Goal: Information Seeking & Learning: Learn about a topic

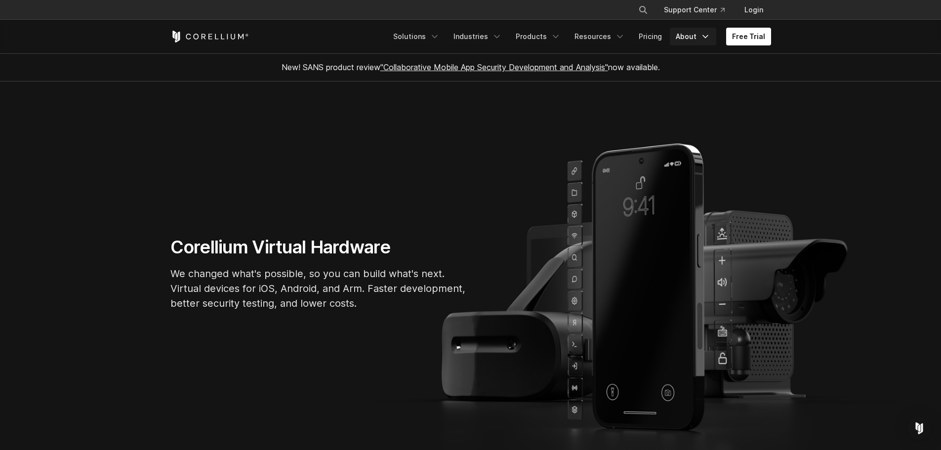
click at [701, 37] on link "About" at bounding box center [693, 37] width 46 height 18
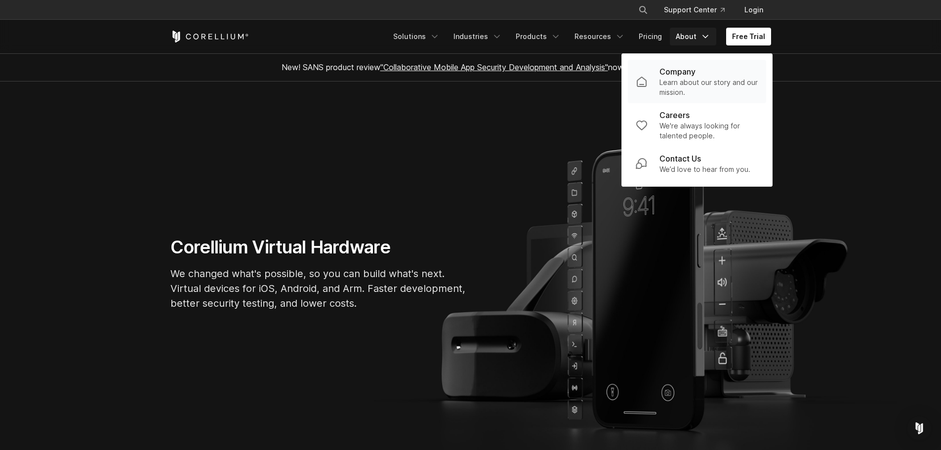
click at [707, 84] on p "Learn about our story and our mission." at bounding box center [709, 88] width 99 height 20
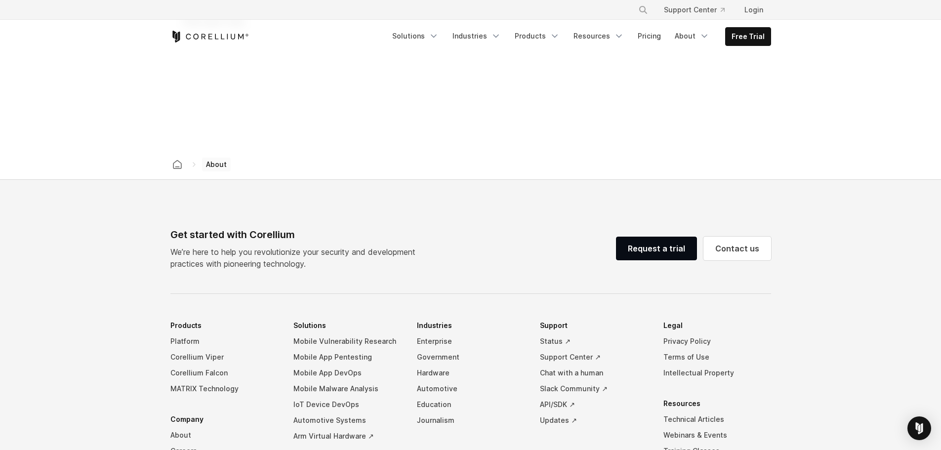
scroll to position [1532, 0]
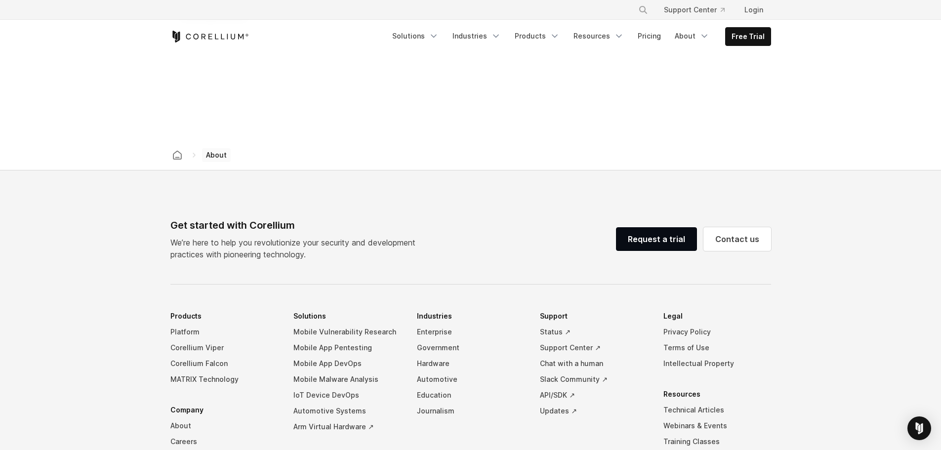
click at [209, 33] on icon "Corellium Home" at bounding box center [209, 37] width 79 height 12
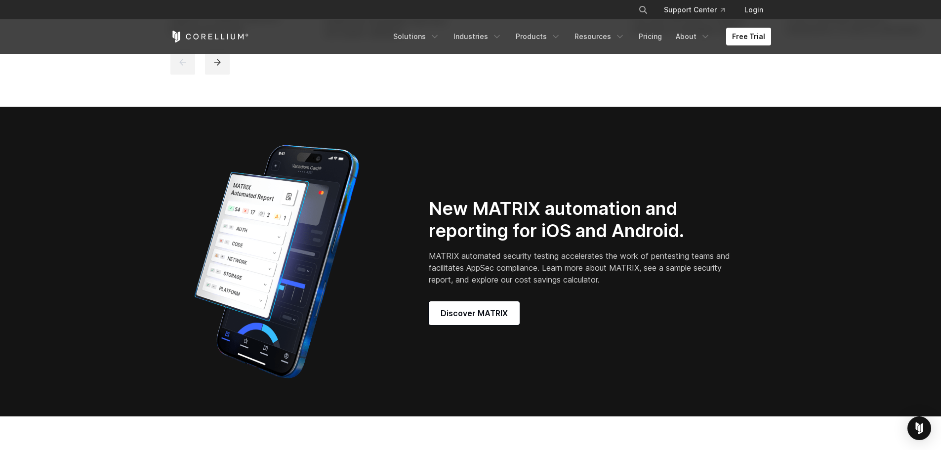
scroll to position [889, 0]
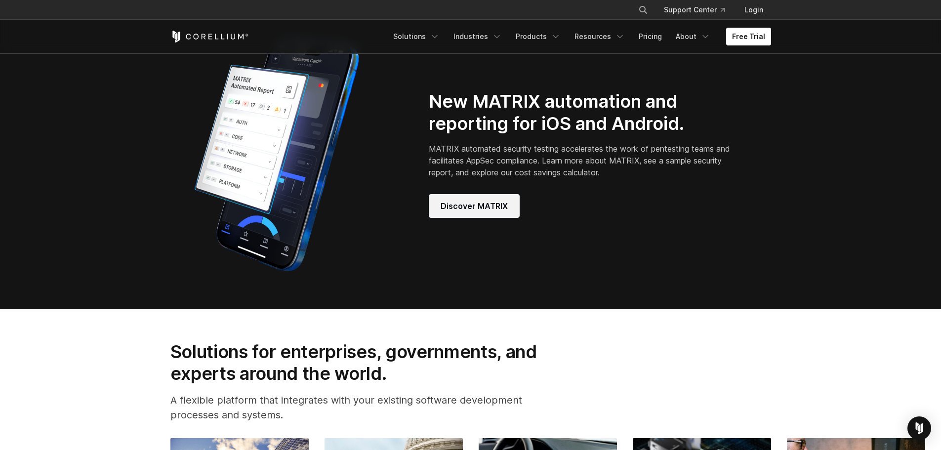
click at [470, 212] on span "Discover MATRIX" at bounding box center [474, 206] width 67 height 12
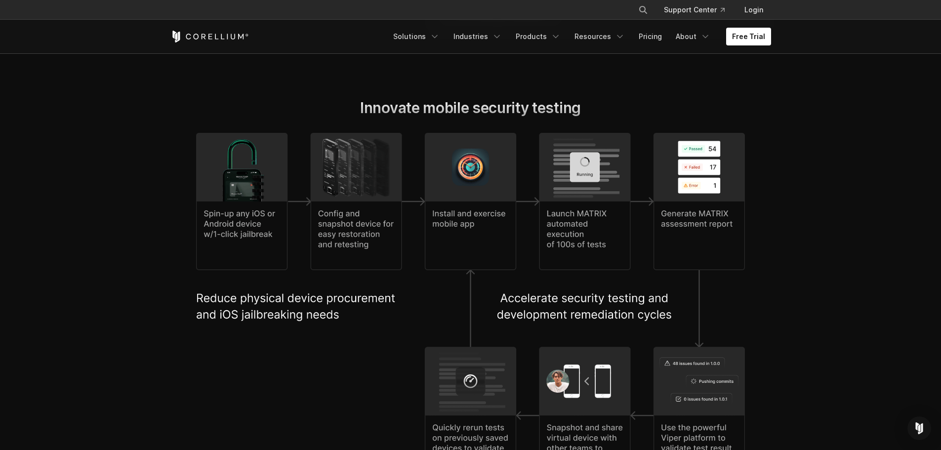
scroll to position [2075, 0]
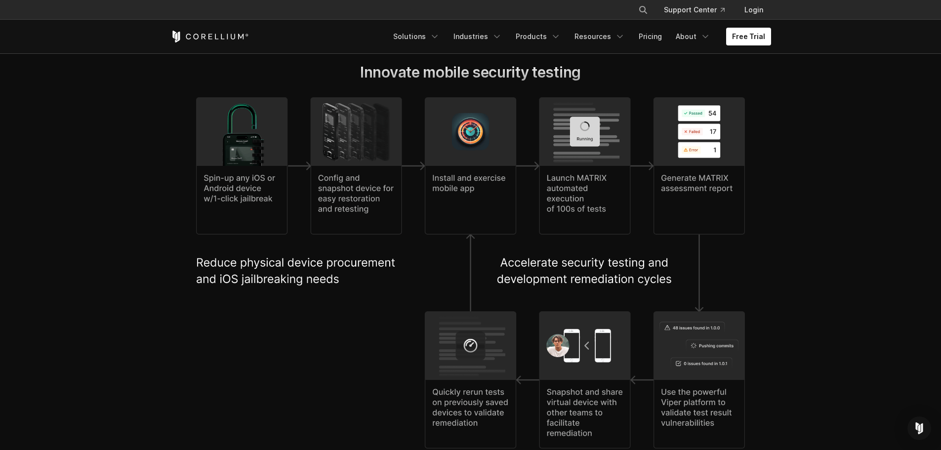
click at [220, 36] on icon "Corellium Home" at bounding box center [209, 37] width 79 height 12
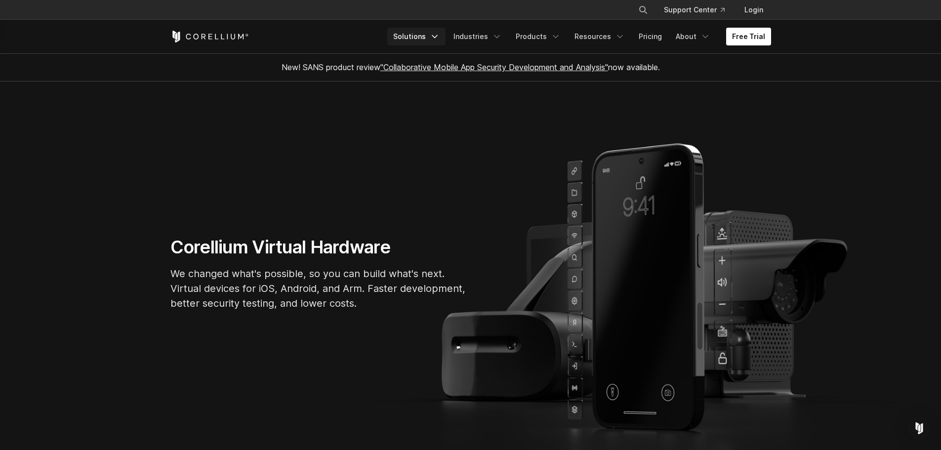
click at [428, 38] on link "Solutions" at bounding box center [416, 37] width 58 height 18
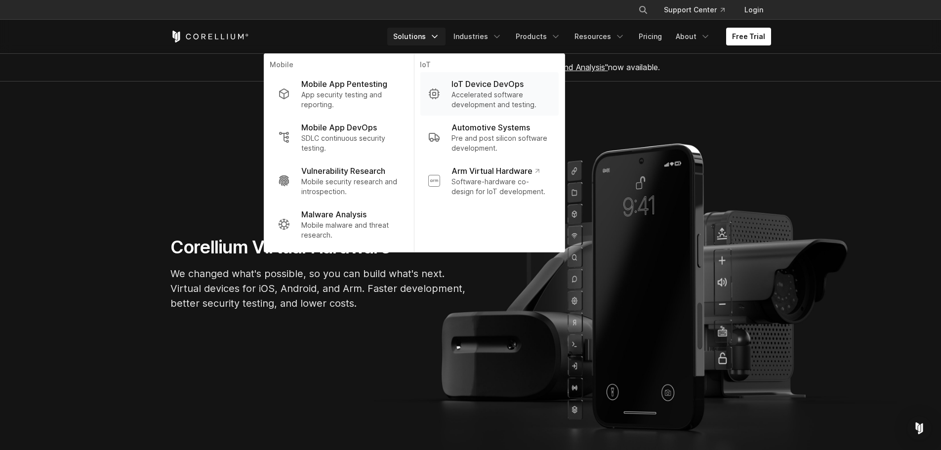
click at [487, 88] on p "IoT Device DevOps" at bounding box center [488, 84] width 72 height 12
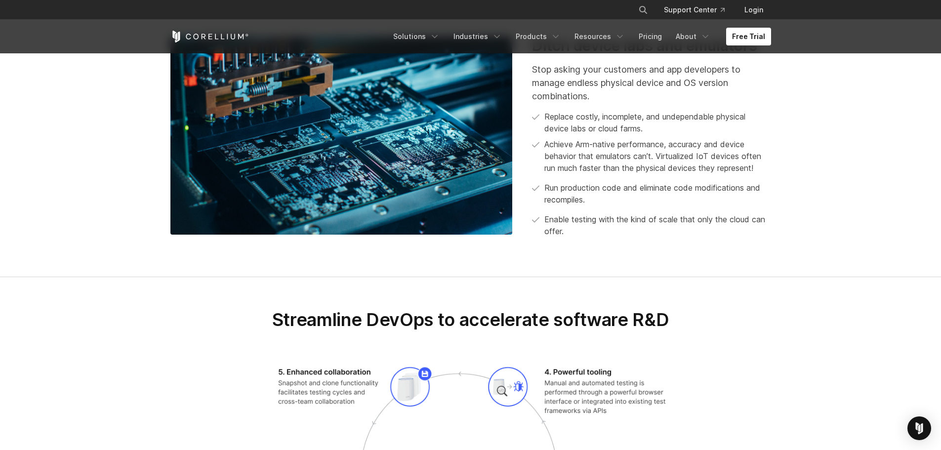
scroll to position [1038, 0]
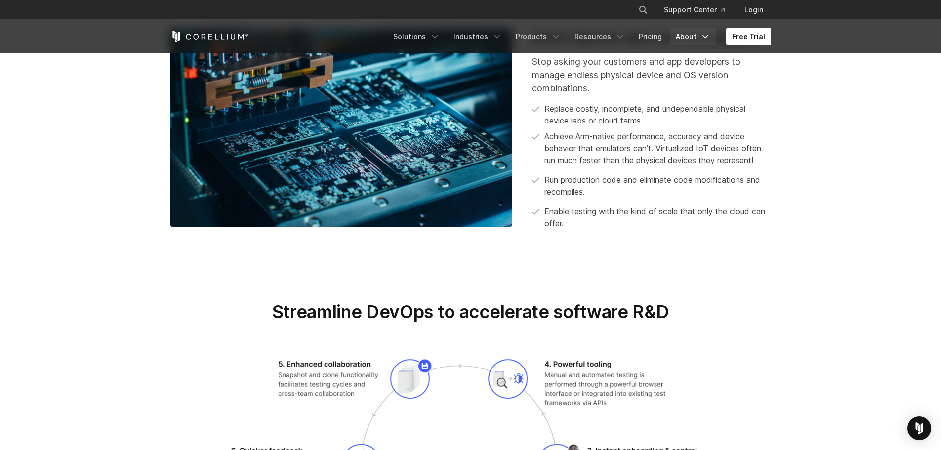
click at [684, 33] on link "About" at bounding box center [693, 37] width 46 height 18
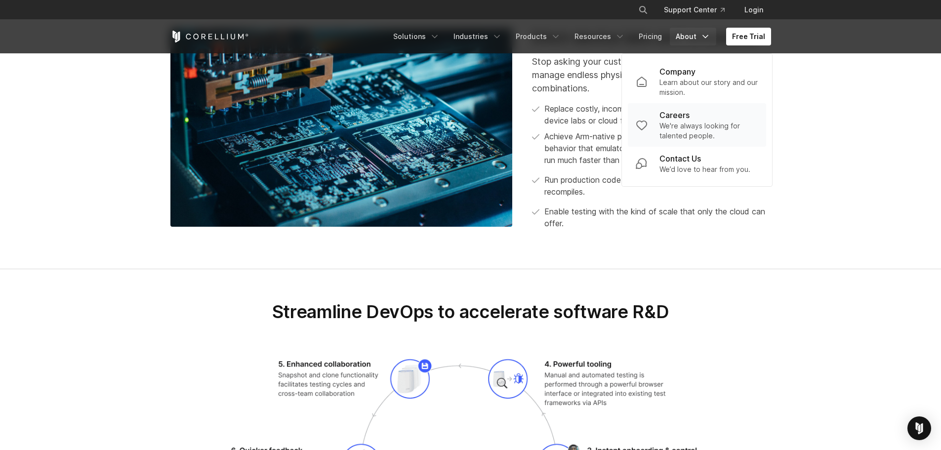
click at [713, 126] on p "We're always looking for talented people." at bounding box center [709, 131] width 99 height 20
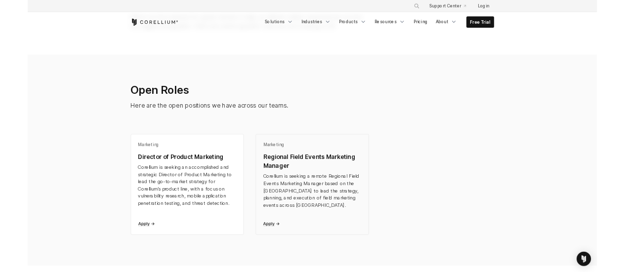
scroll to position [148, 0]
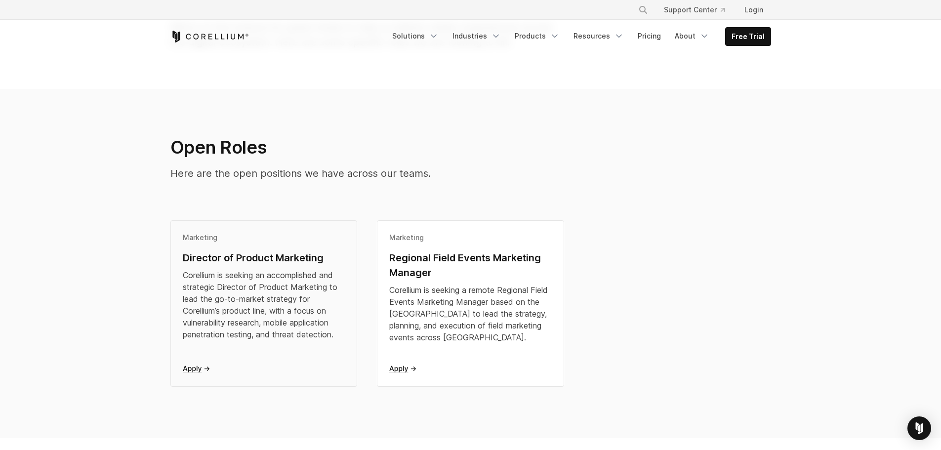
click at [259, 285] on div "Corellium is seeking an accomplished and strategic Director of Product Marketin…" at bounding box center [264, 304] width 163 height 71
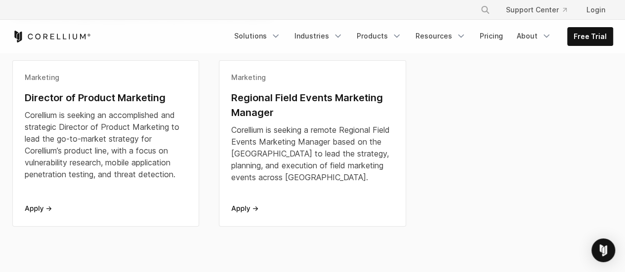
scroll to position [346, 0]
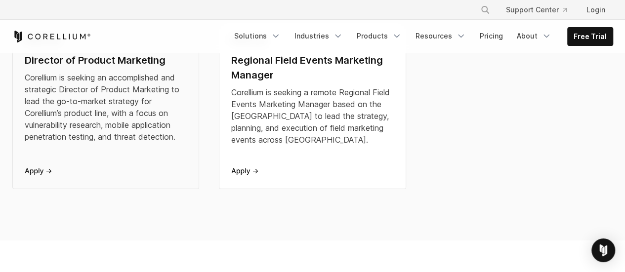
click at [61, 88] on div "Corellium is seeking an accomplished and strategic Director of Product Marketin…" at bounding box center [106, 107] width 163 height 71
click at [69, 35] on icon "Corellium Home" at bounding box center [51, 37] width 79 height 12
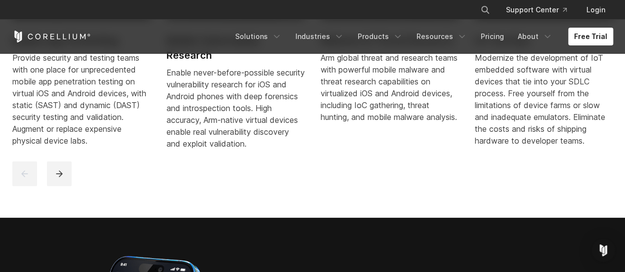
scroll to position [494, 0]
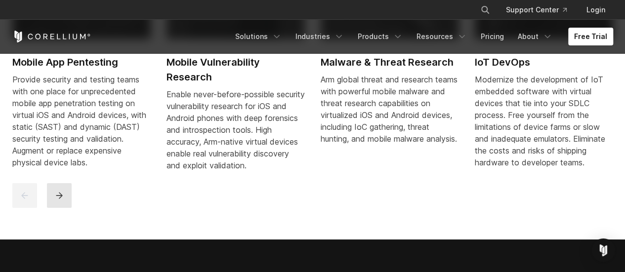
click at [60, 208] on button "next" at bounding box center [59, 195] width 25 height 25
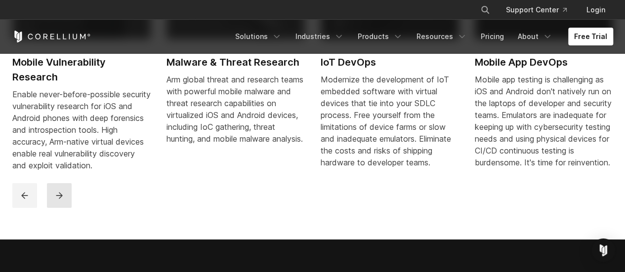
click at [62, 201] on icon "next" at bounding box center [59, 196] width 10 height 10
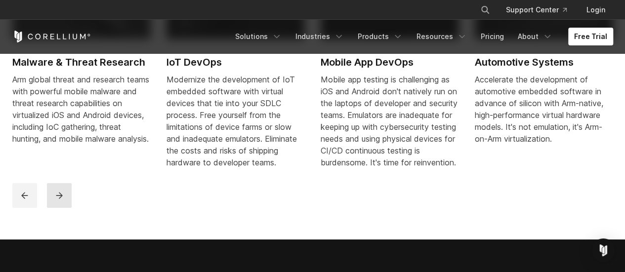
click at [62, 201] on icon "next" at bounding box center [59, 196] width 10 height 10
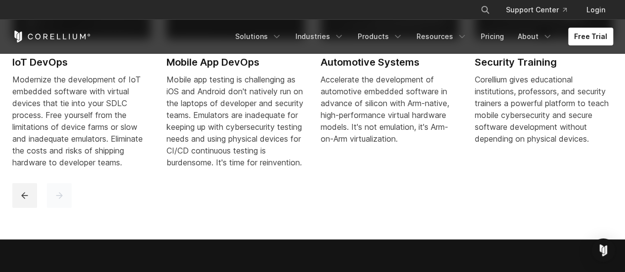
click at [62, 201] on icon "next" at bounding box center [59, 196] width 10 height 10
click at [369, 36] on link "Products" at bounding box center [380, 37] width 57 height 18
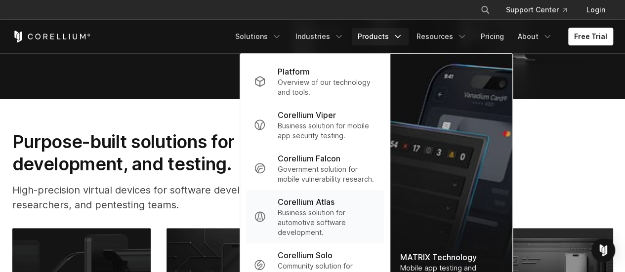
scroll to position [198, 0]
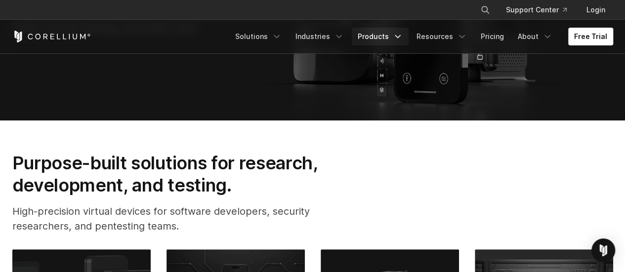
click at [383, 34] on link "Products" at bounding box center [380, 37] width 57 height 18
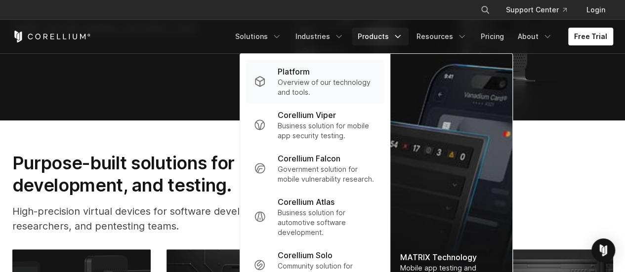
click at [310, 74] on p "Platform" at bounding box center [294, 72] width 32 height 12
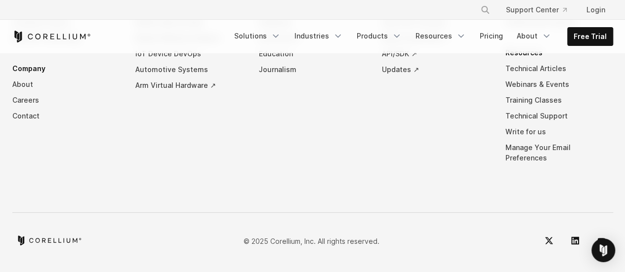
scroll to position [4743, 0]
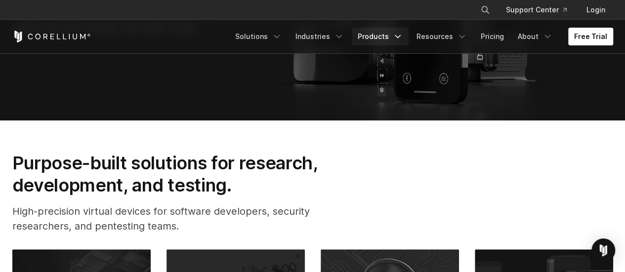
click at [371, 36] on link "Products" at bounding box center [380, 37] width 57 height 18
